Goal: Navigation & Orientation: Find specific page/section

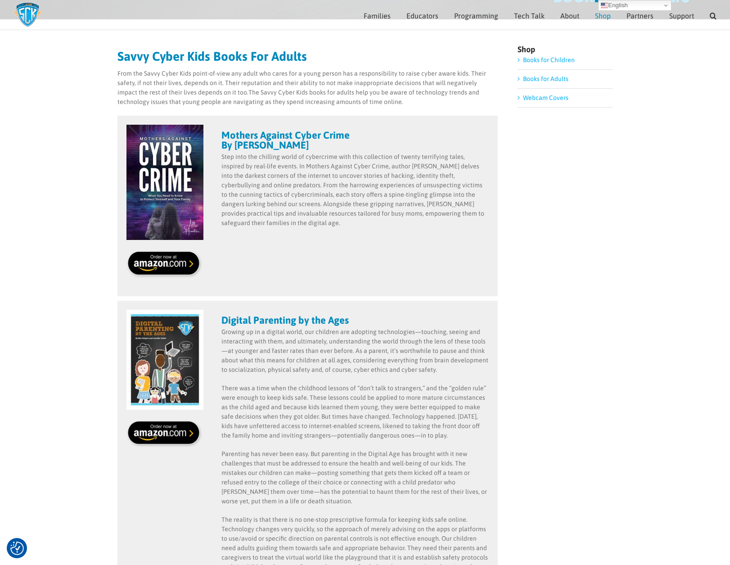
scroll to position [80, 0]
click at [529, 61] on span "Blog" at bounding box center [529, 61] width 12 height 7
